Goal: Navigation & Orientation: Find specific page/section

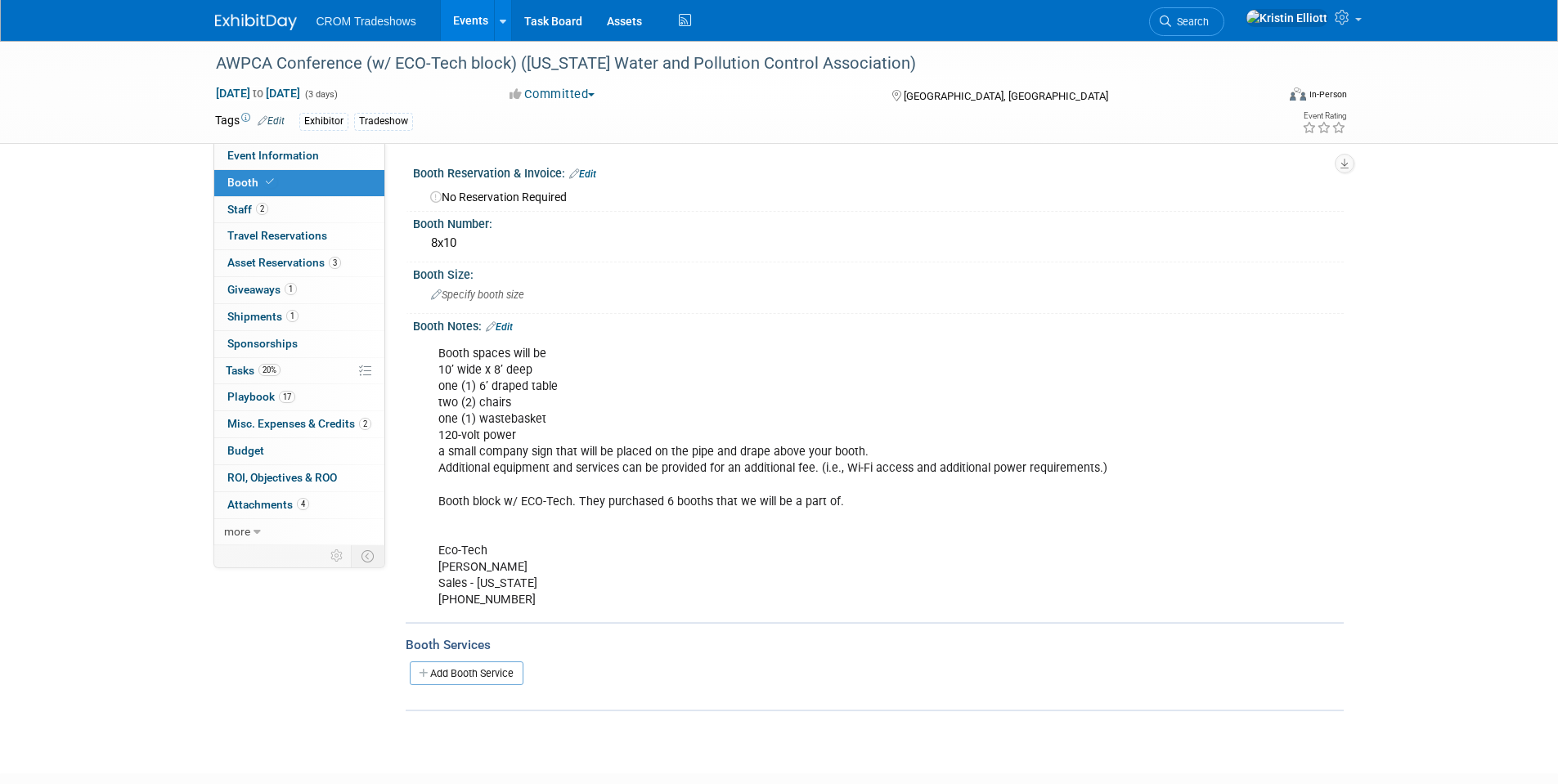
drag, startPoint x: 499, startPoint y: 18, endPoint x: 469, endPoint y: 23, distance: 30.4
click at [500, 18] on icon at bounding box center [503, 21] width 7 height 11
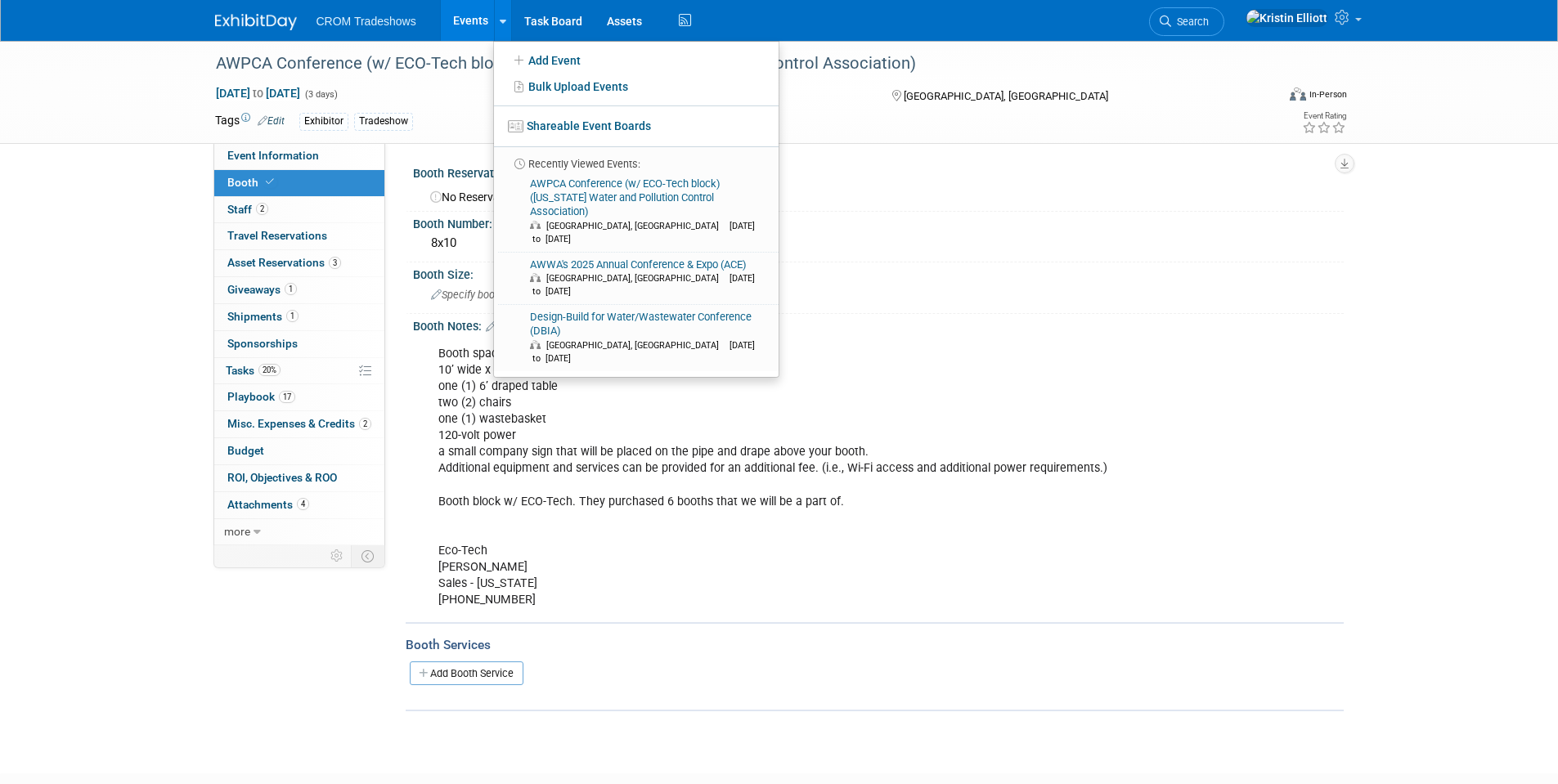
click at [469, 21] on link "Events" at bounding box center [471, 21] width 60 height 41
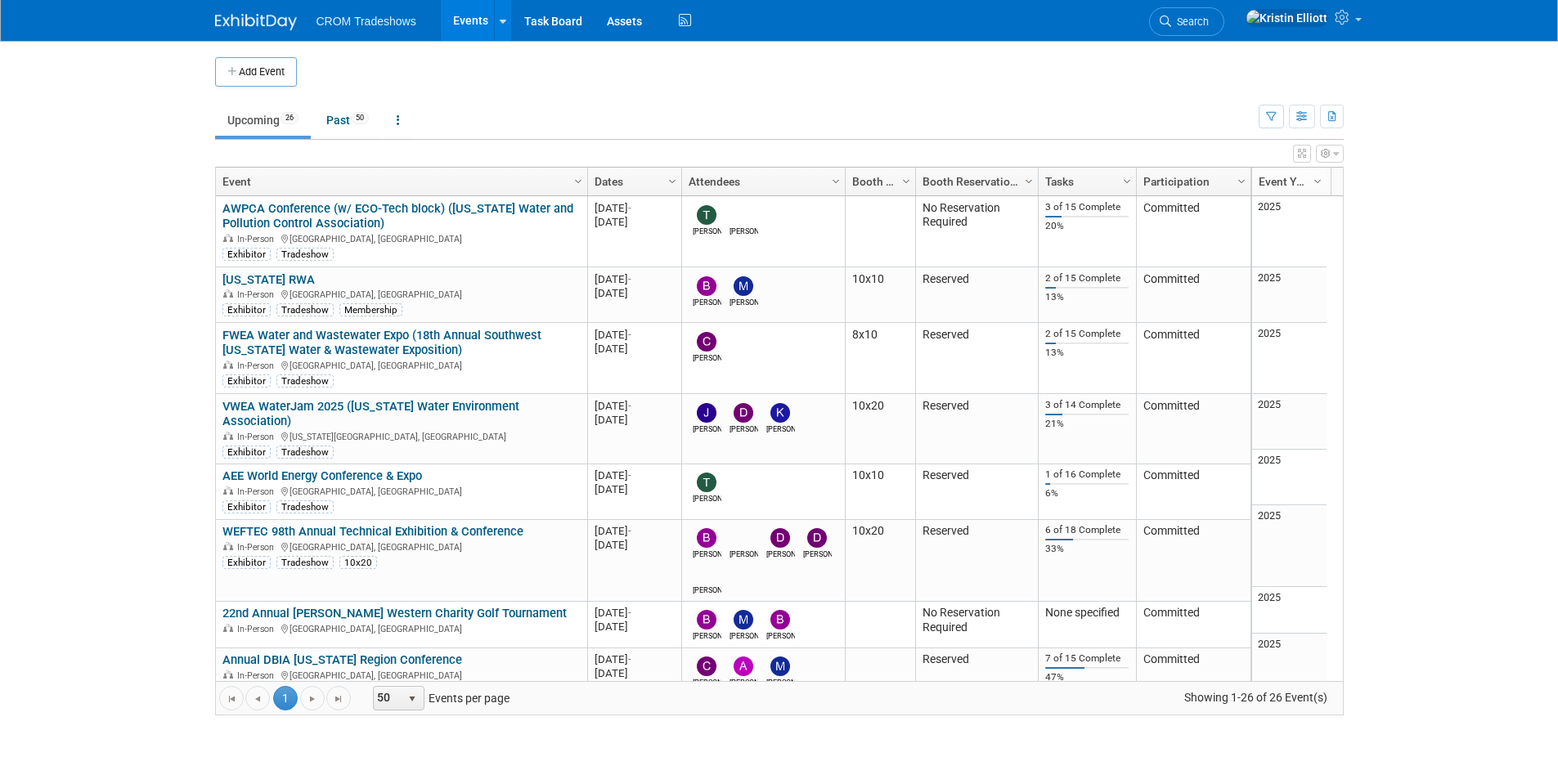
click at [462, 11] on link "Events" at bounding box center [471, 21] width 60 height 41
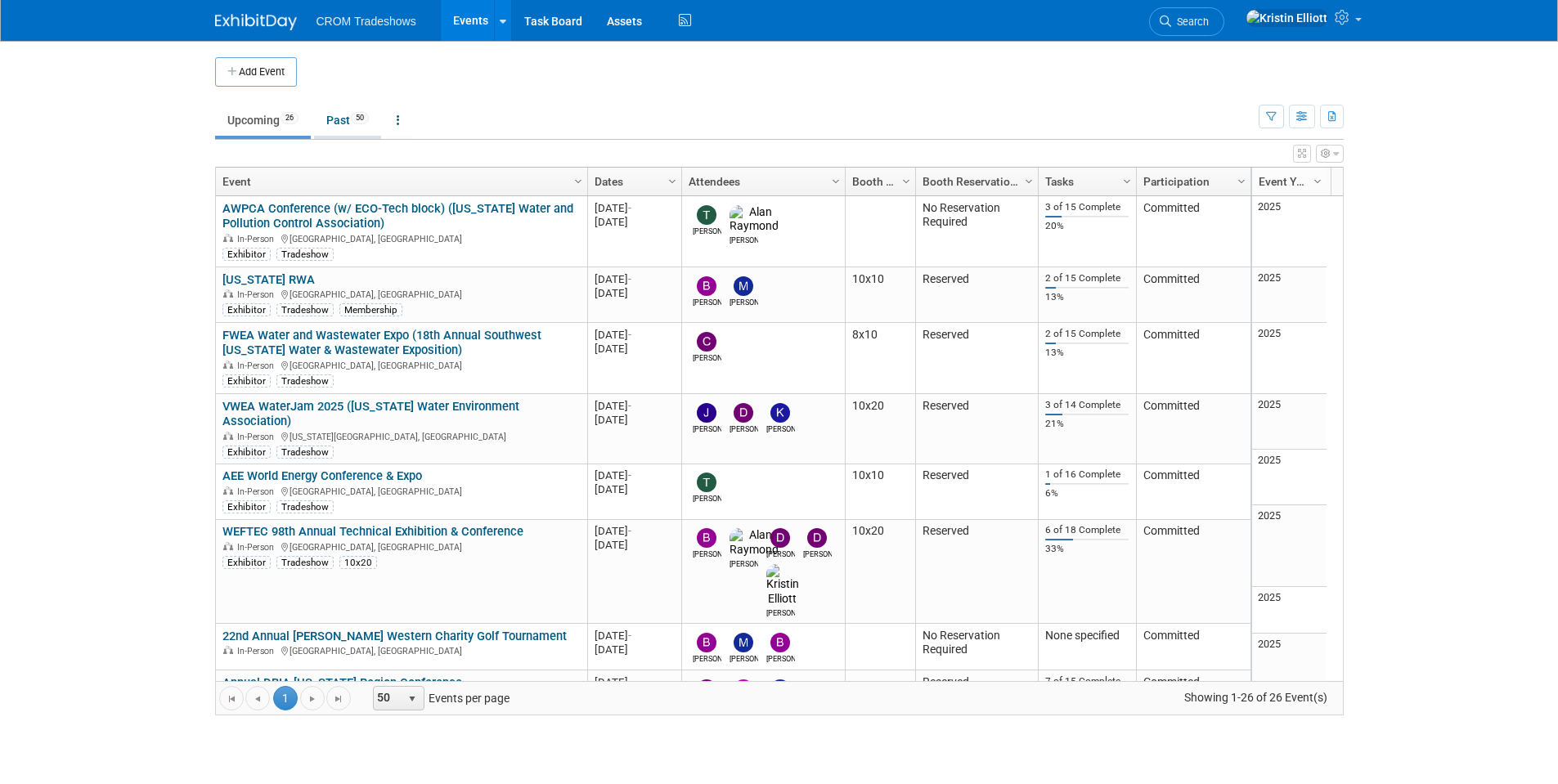
click at [356, 117] on span "50" at bounding box center [360, 118] width 18 height 12
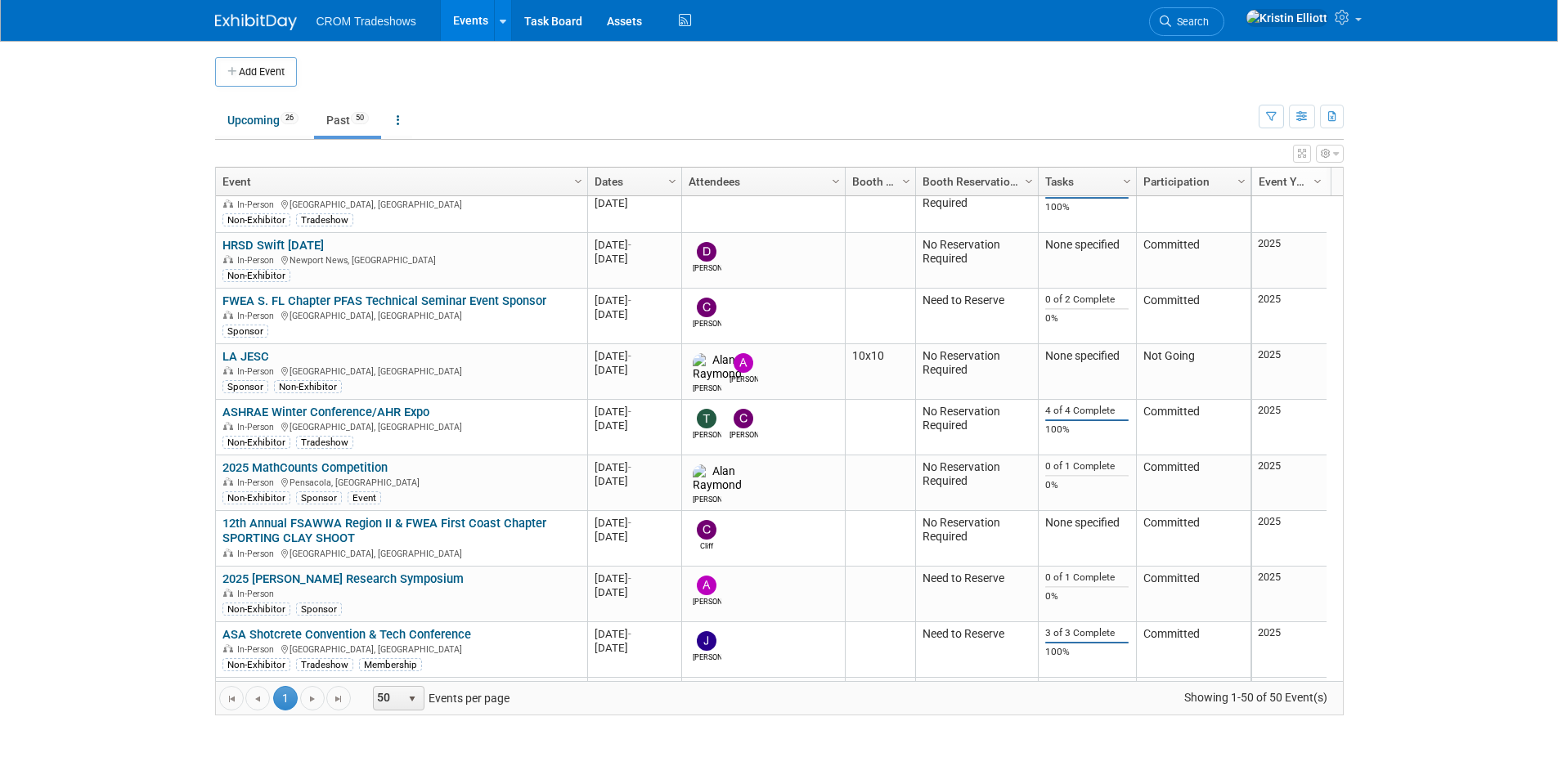
scroll to position [98, 0]
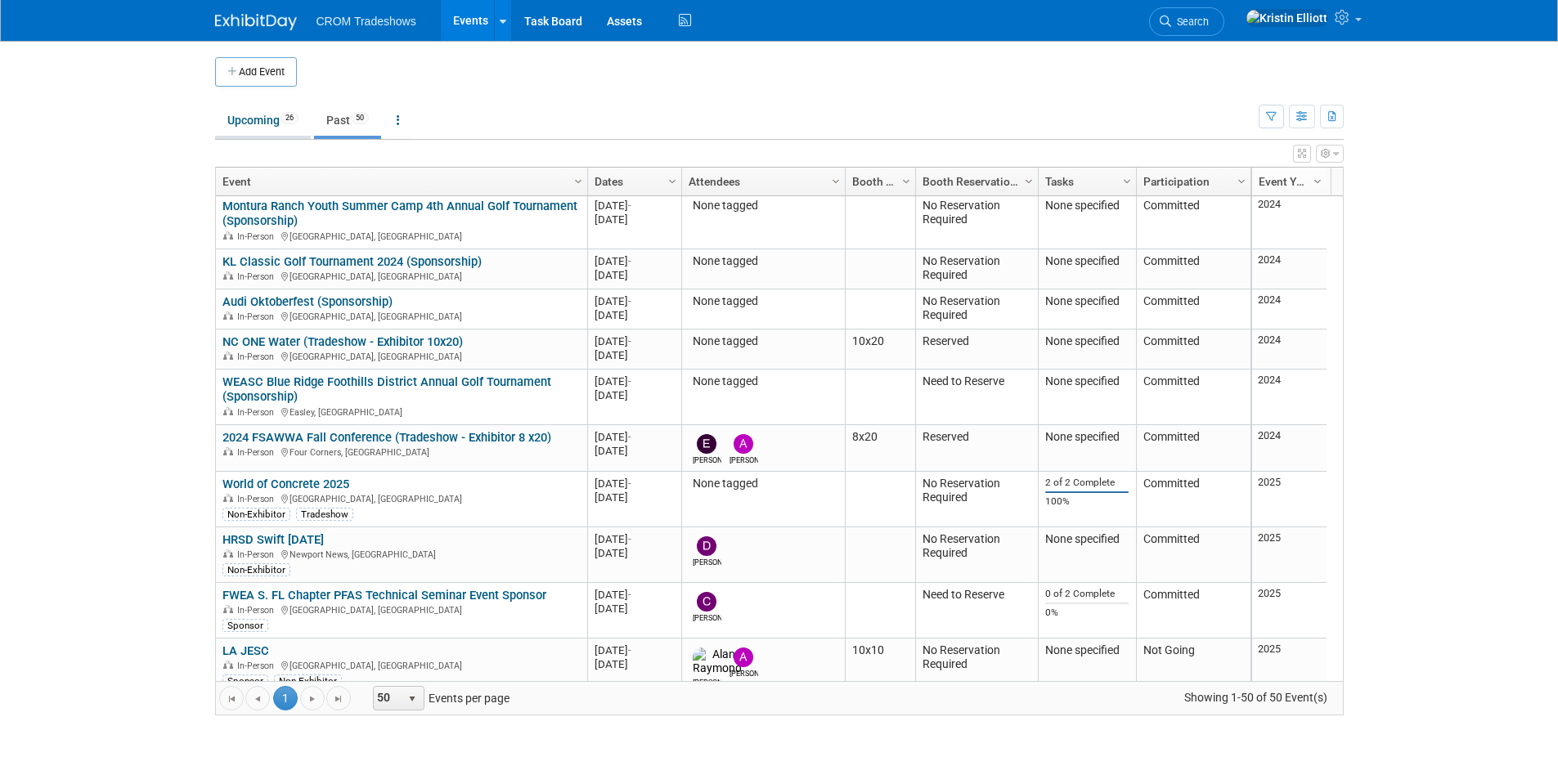
click at [253, 115] on link "Upcoming 26" at bounding box center [263, 120] width 95 height 31
